Goal: Task Accomplishment & Management: Complete application form

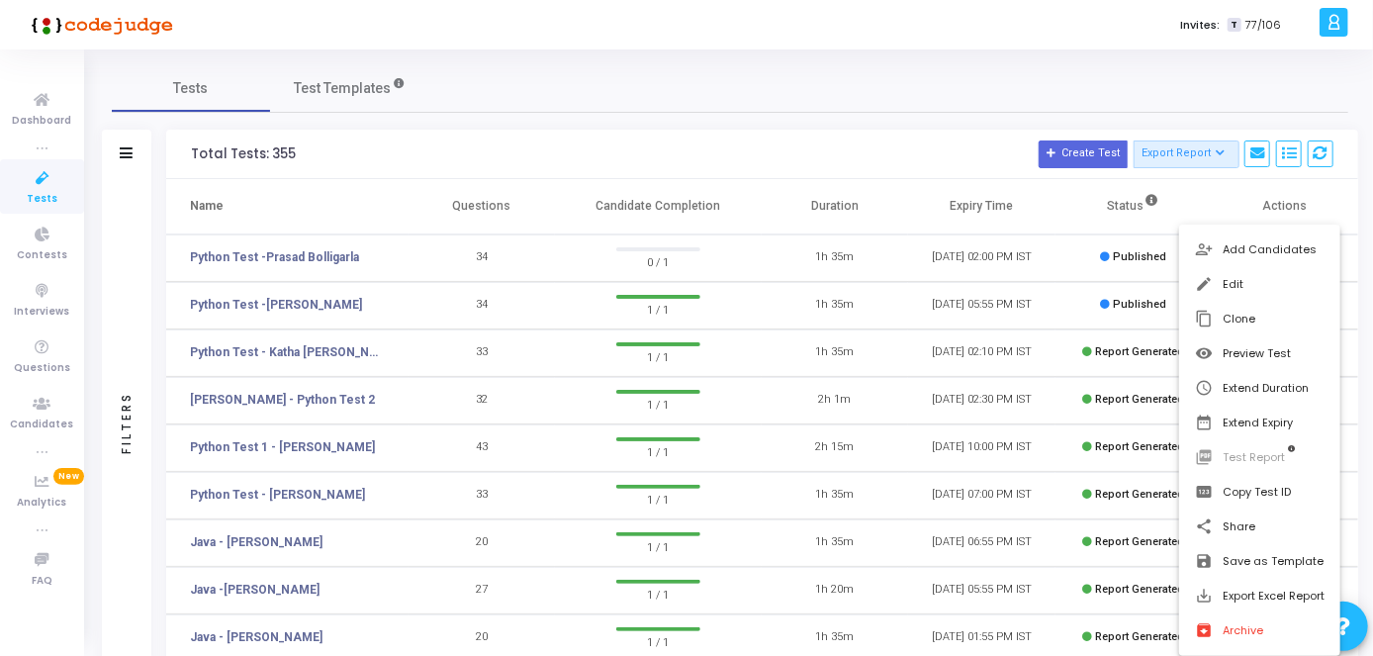
click at [979, 79] on div at bounding box center [686, 328] width 1373 height 656
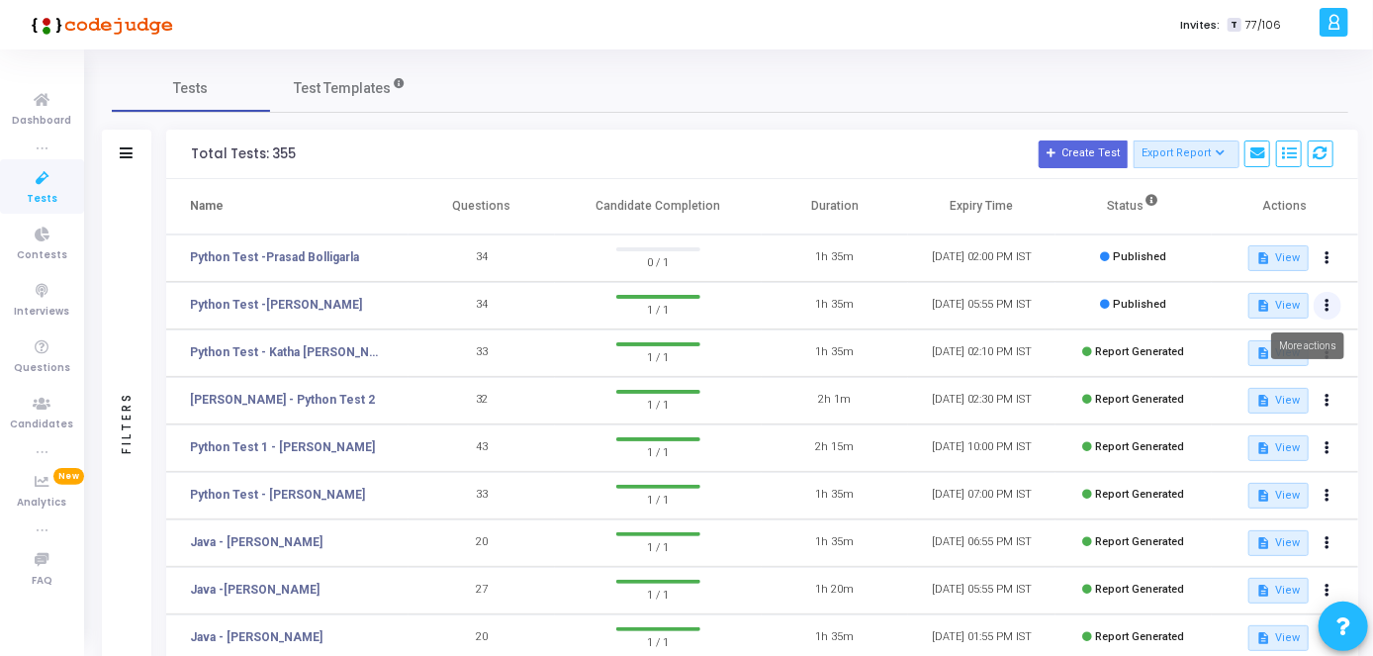
click at [1328, 301] on icon at bounding box center [1328, 306] width 5 height 10
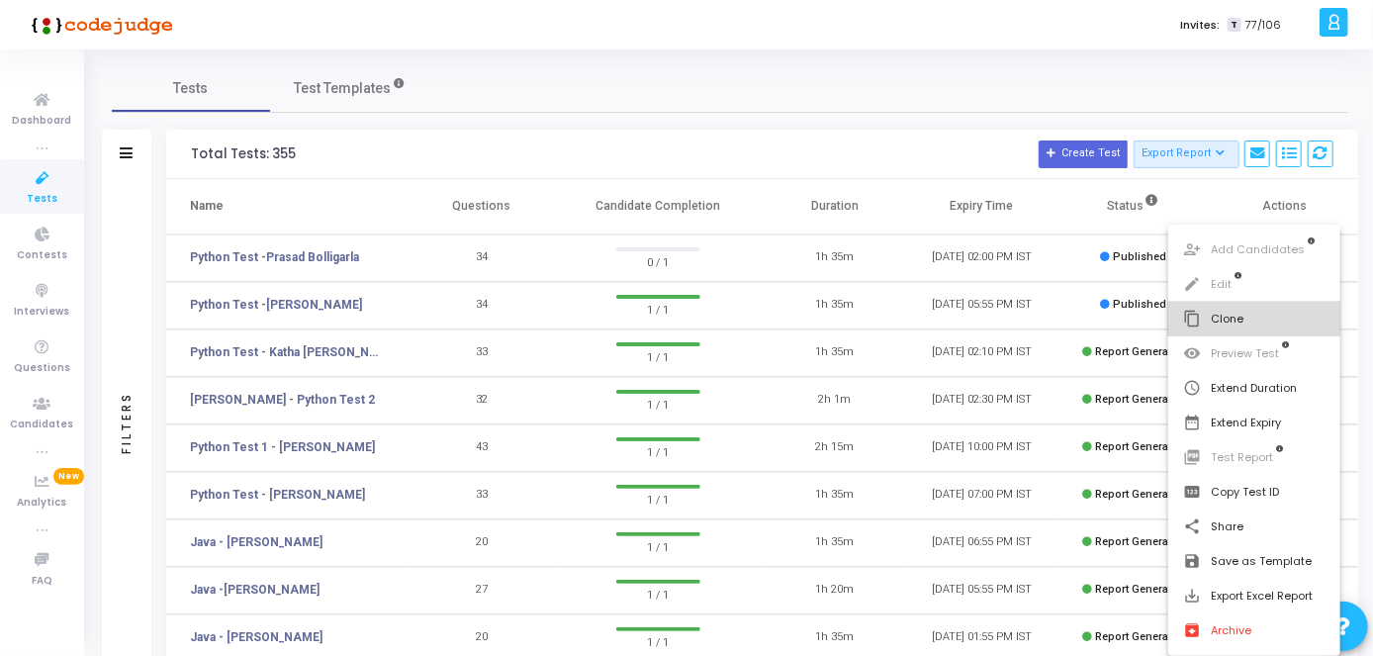
click at [1300, 320] on button "content_copy Clone" at bounding box center [1254, 319] width 173 height 35
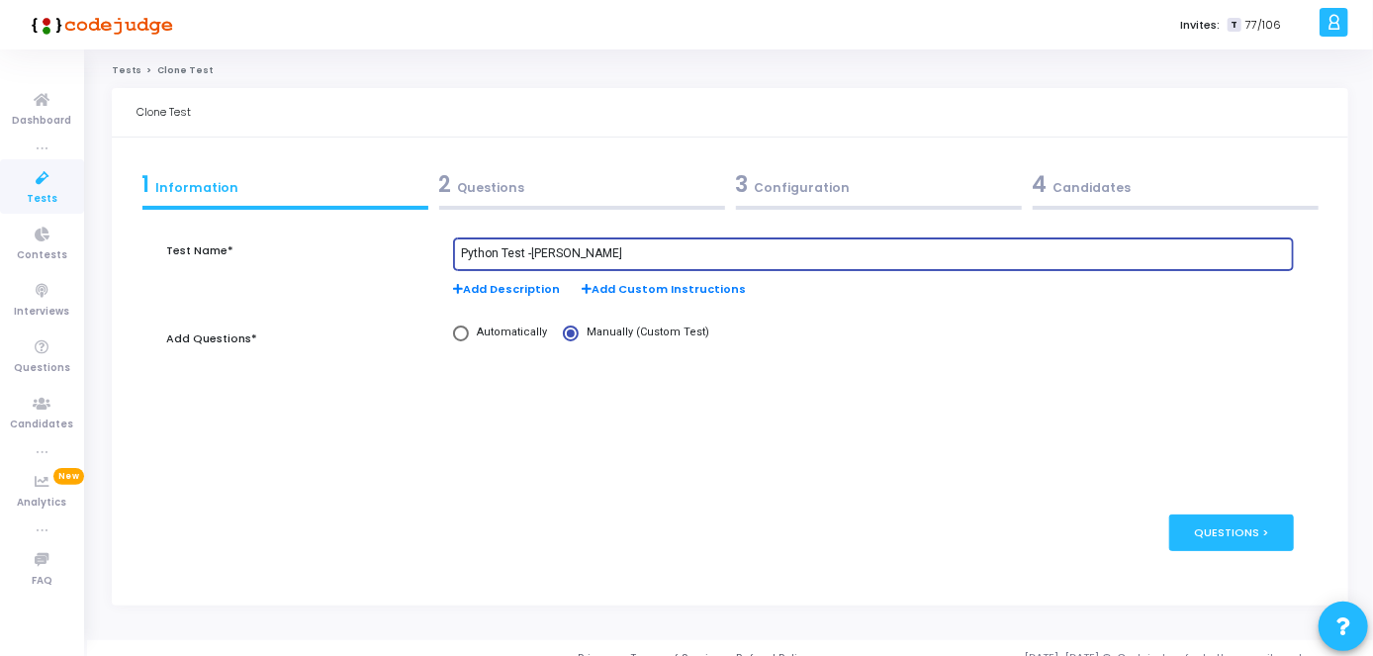
drag, startPoint x: 615, startPoint y: 251, endPoint x: 530, endPoint y: 240, distance: 85.8
click at [530, 240] on div "Python Test -[PERSON_NAME]" at bounding box center [873, 252] width 825 height 37
paste input "[PERSON_NAME]"
type input "Python Test -[PERSON_NAME]"
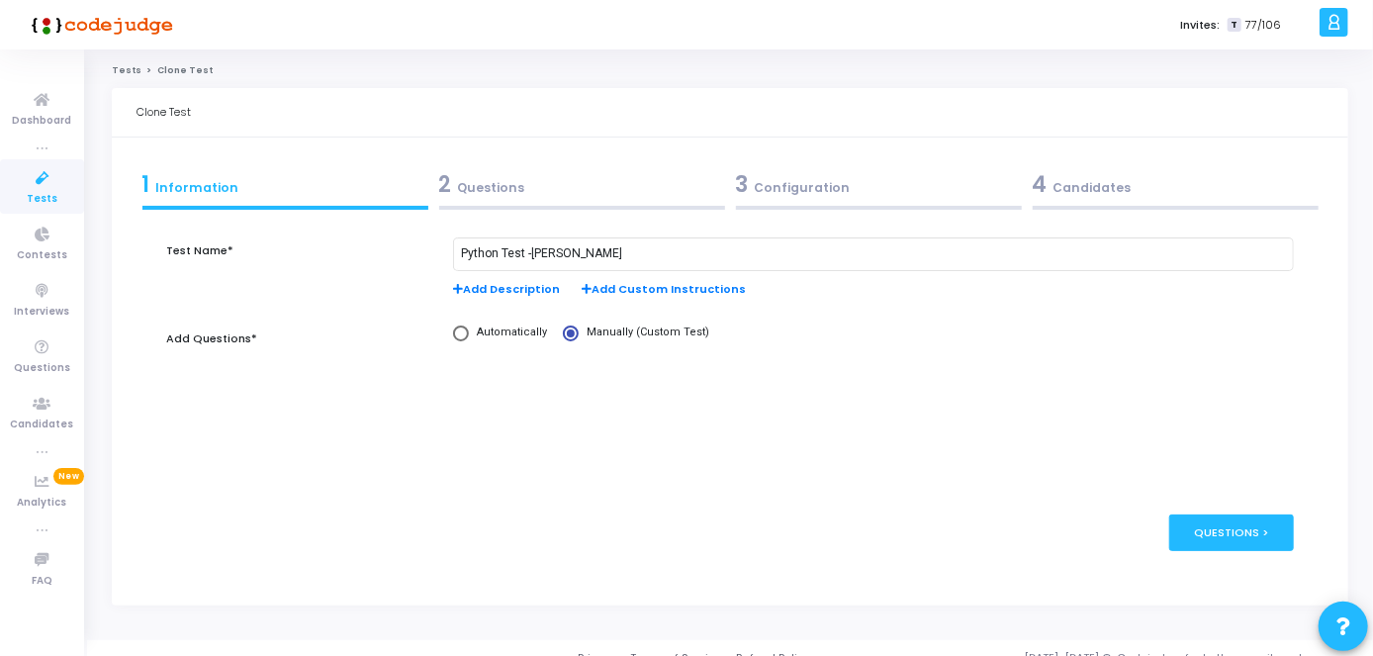
click at [760, 190] on div "3 Configuration" at bounding box center [879, 184] width 286 height 33
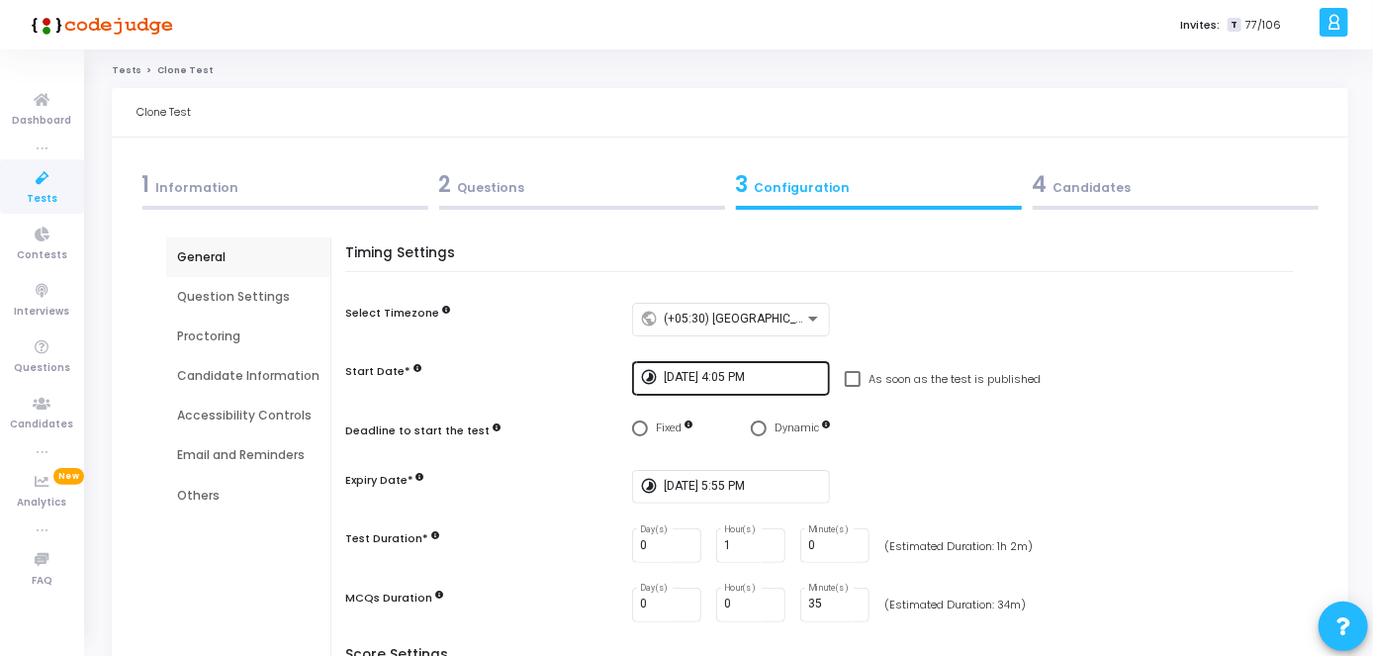
click at [743, 394] on div "[DATE] 4:05 PM" at bounding box center [743, 377] width 158 height 37
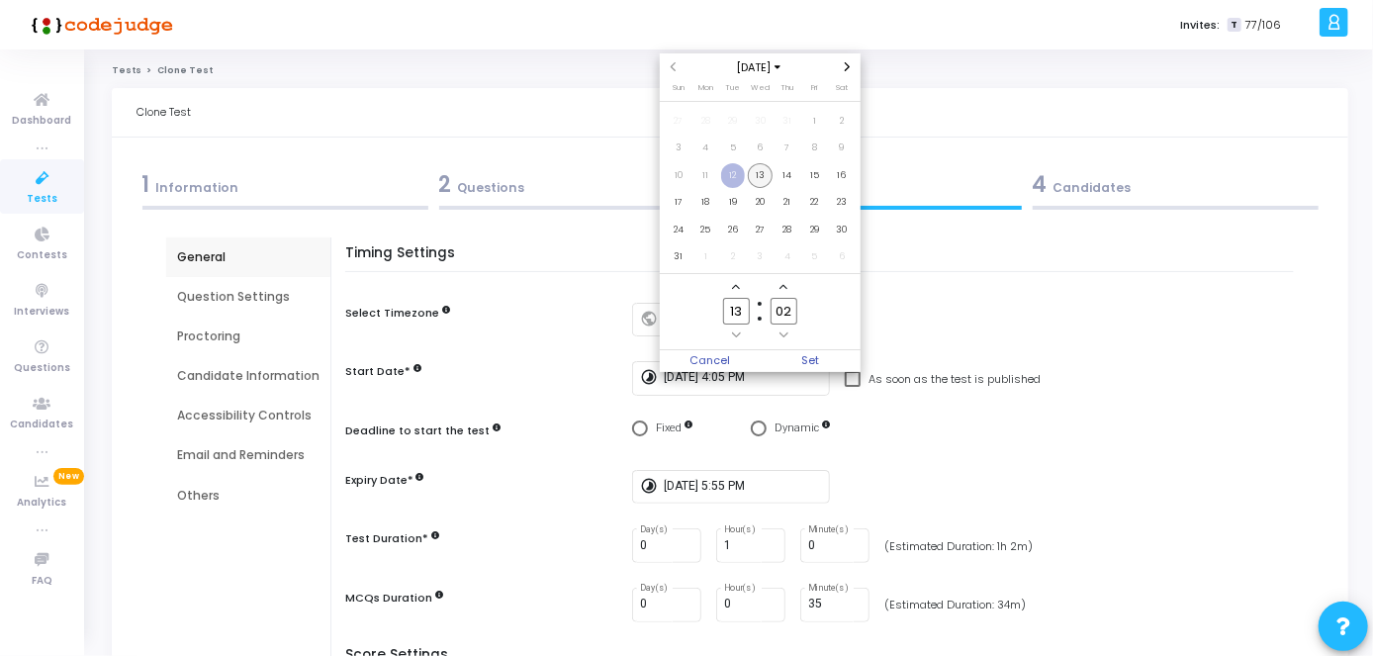
click at [765, 182] on span "13" at bounding box center [760, 175] width 25 height 25
click at [794, 310] on input "02" at bounding box center [784, 311] width 26 height 27
type input "07"
click at [807, 351] on span "Set" at bounding box center [810, 361] width 101 height 22
type input "[DATE] 1:07 PM"
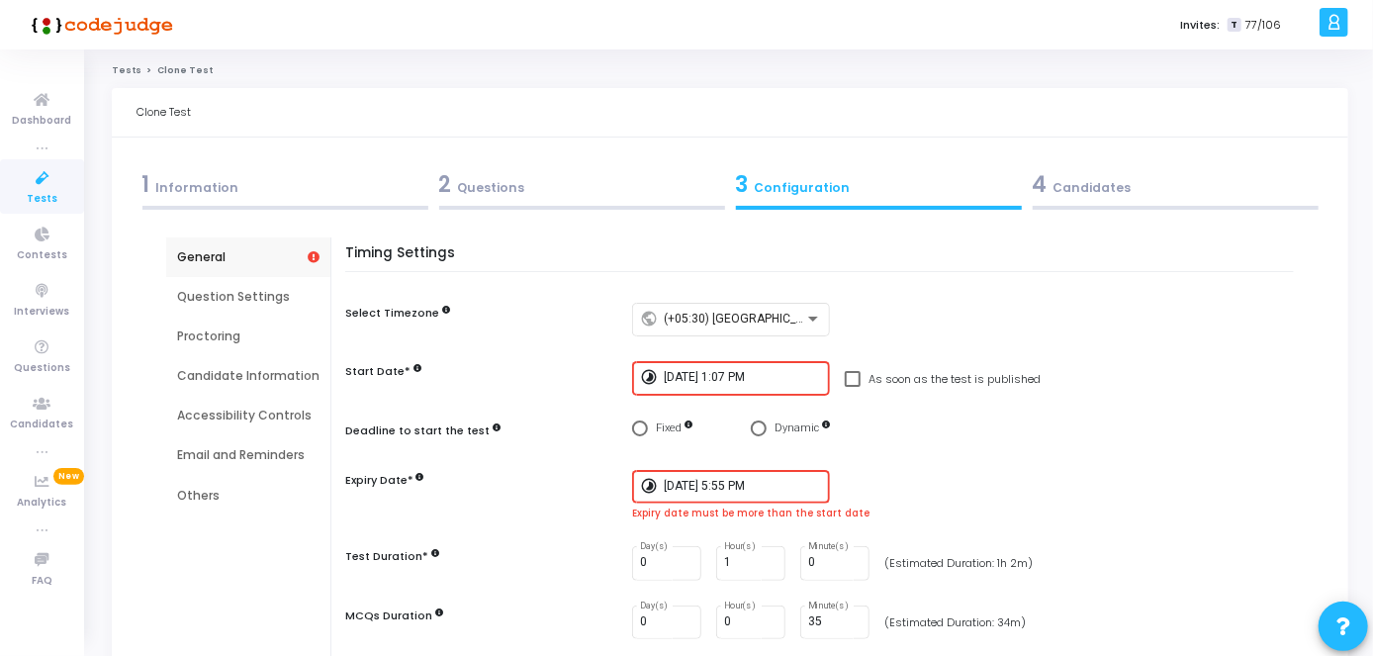
click at [742, 489] on input "[DATE] 5:55 PM" at bounding box center [743, 487] width 158 height 14
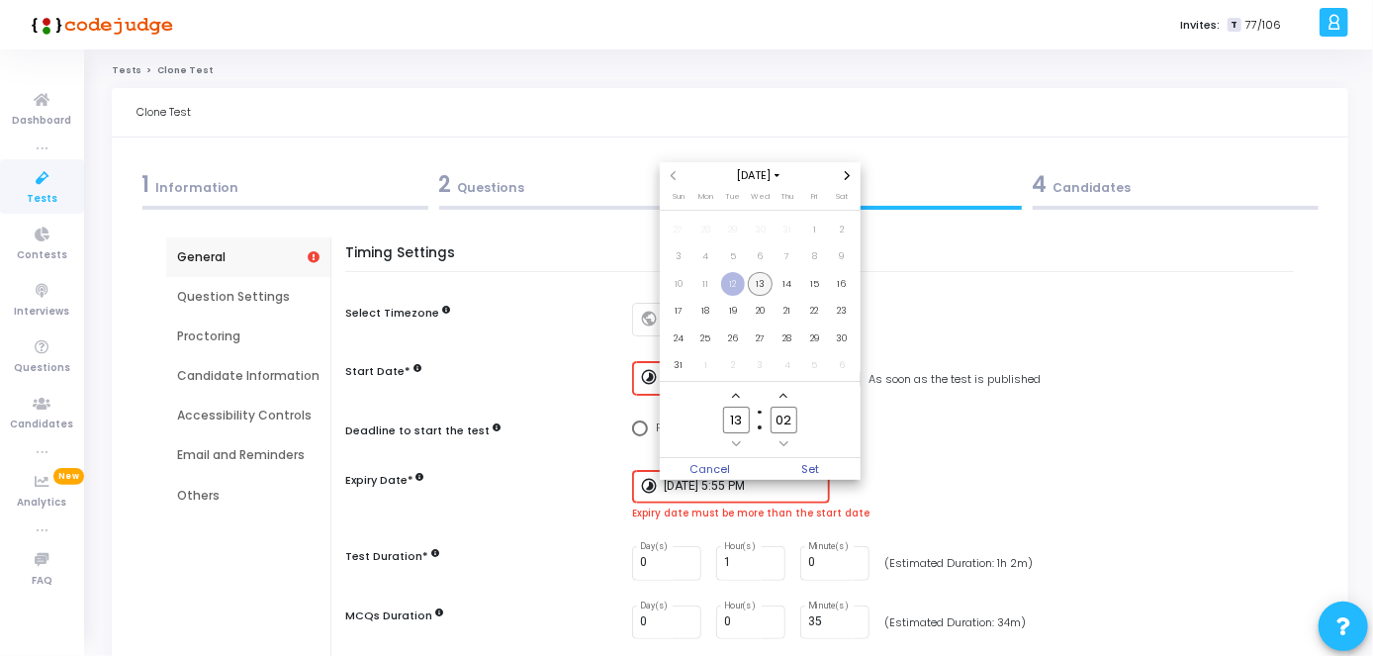
click at [757, 285] on span "13" at bounding box center [760, 284] width 25 height 25
click at [744, 420] on input "13" at bounding box center [736, 420] width 26 height 27
type input "15"
click at [793, 417] on input "02" at bounding box center [784, 420] width 26 height 27
type input "0"
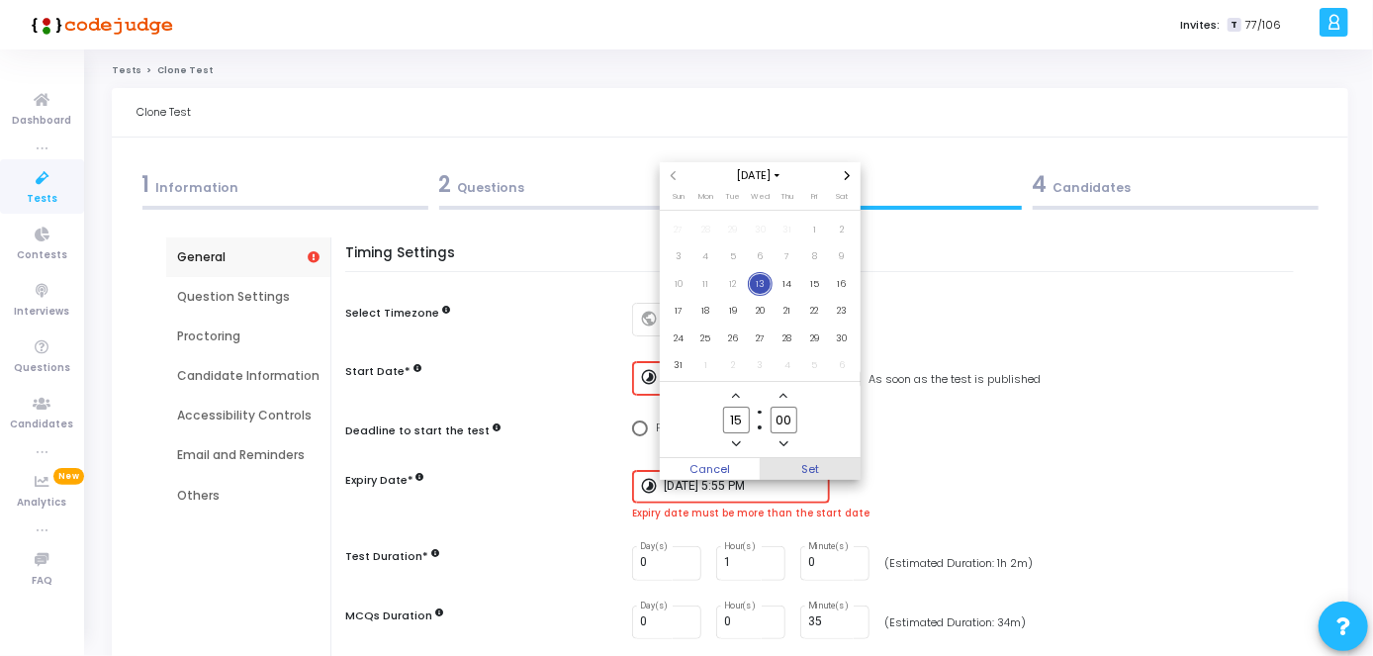
type input "00"
click at [800, 469] on span "Set" at bounding box center [810, 469] width 101 height 22
type input "[DATE] 3:00 PM"
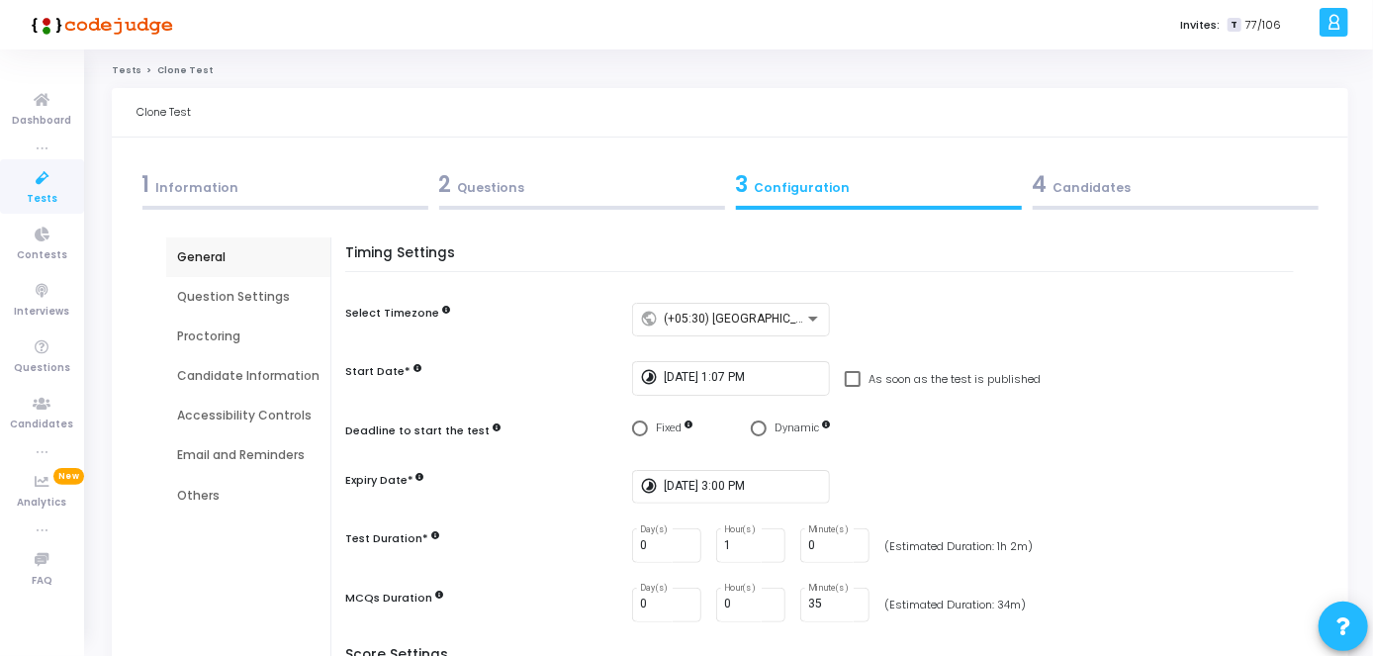
click at [1161, 205] on div "4 Candidates" at bounding box center [1175, 188] width 297 height 53
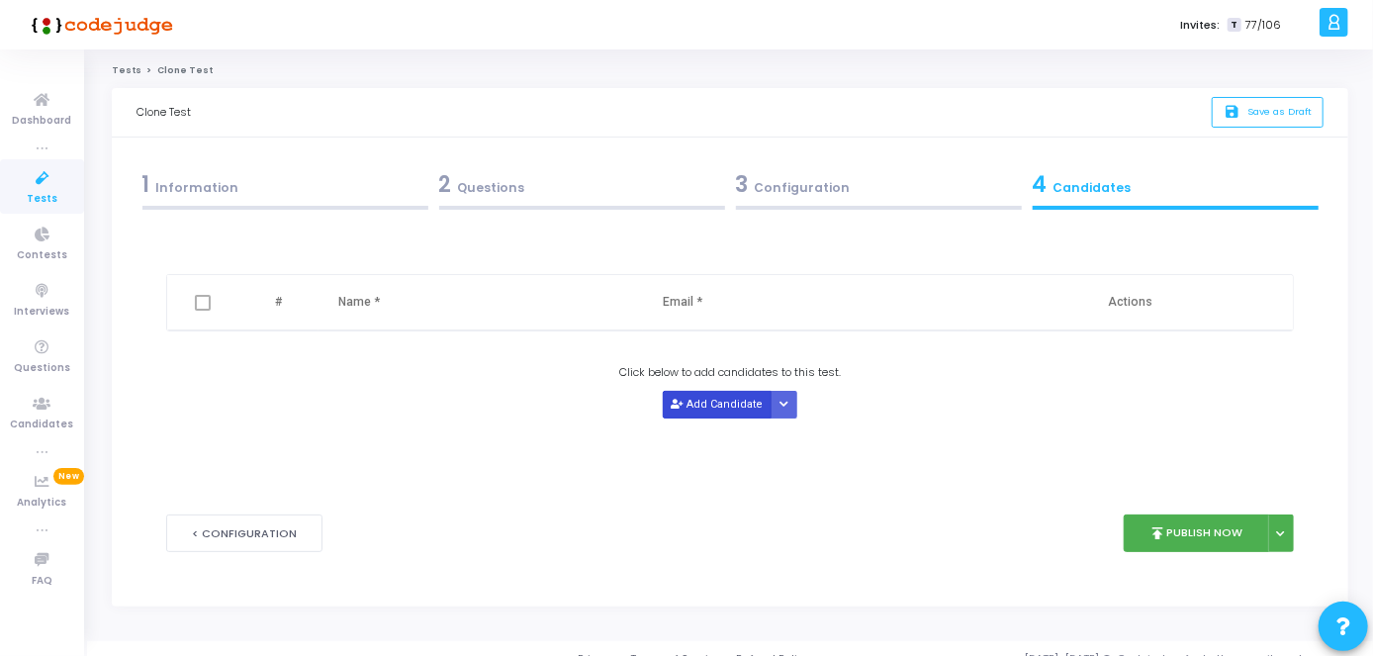
click at [699, 414] on button "Add Candidate" at bounding box center [717, 404] width 109 height 27
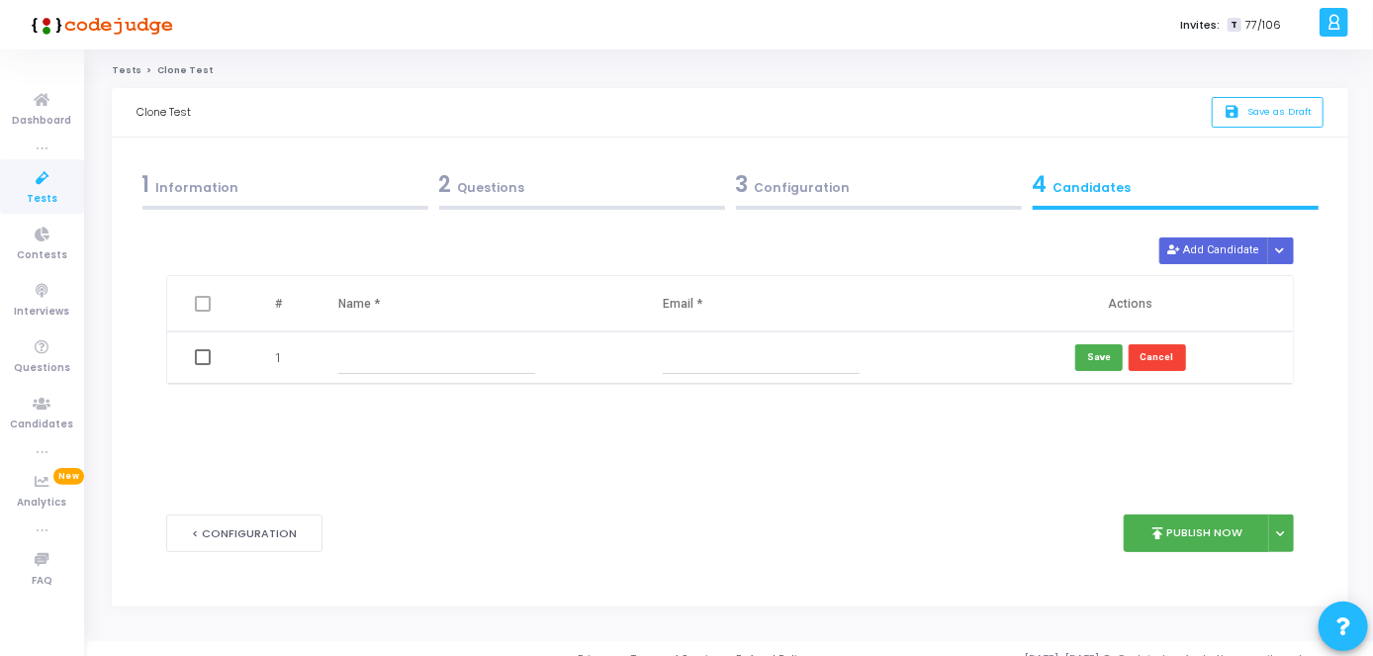
click at [517, 347] on input "text" at bounding box center [436, 357] width 197 height 33
paste input "[PERSON_NAME]"
type input "[PERSON_NAME]"
click at [812, 362] on input "text" at bounding box center [761, 357] width 197 height 33
paste input "[EMAIL_ADDRESS][DOMAIN_NAME]"
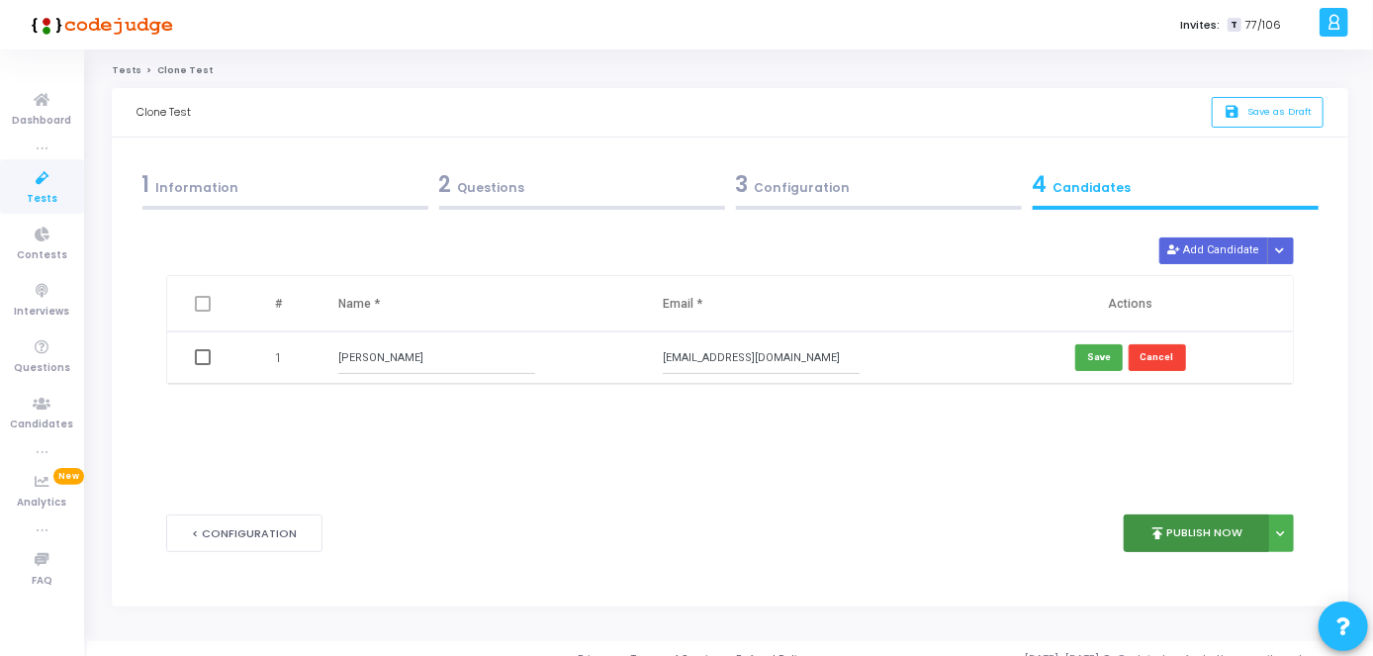
type input "[EMAIL_ADDRESS][DOMAIN_NAME]"
click at [1203, 546] on button "publish Publish Now" at bounding box center [1196, 533] width 145 height 39
